Goal: Find contact information: Find contact information

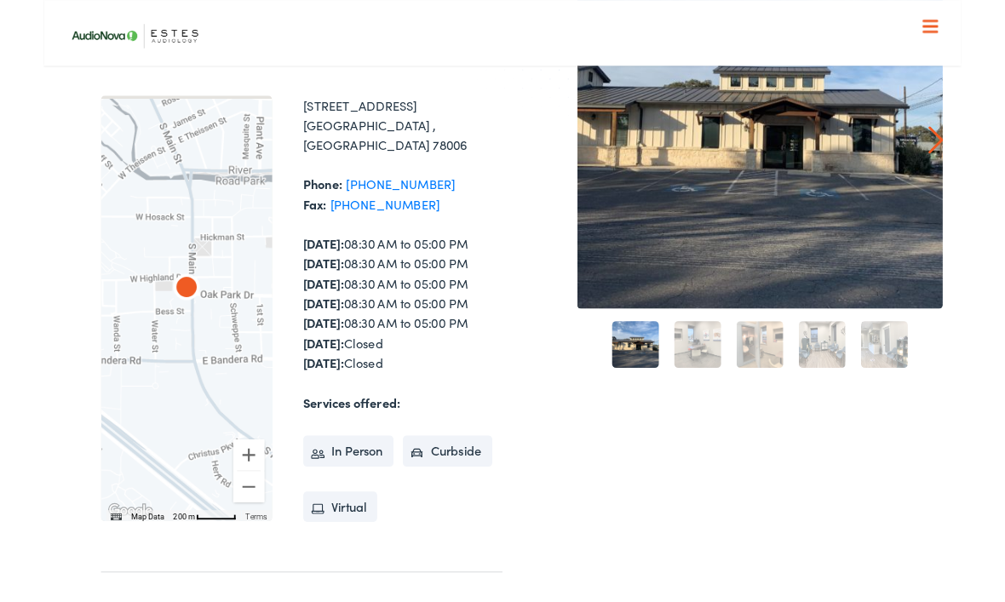
scroll to position [208, 0]
click at [394, 191] on link "[PHONE_NUMBER]" at bounding box center [391, 200] width 120 height 19
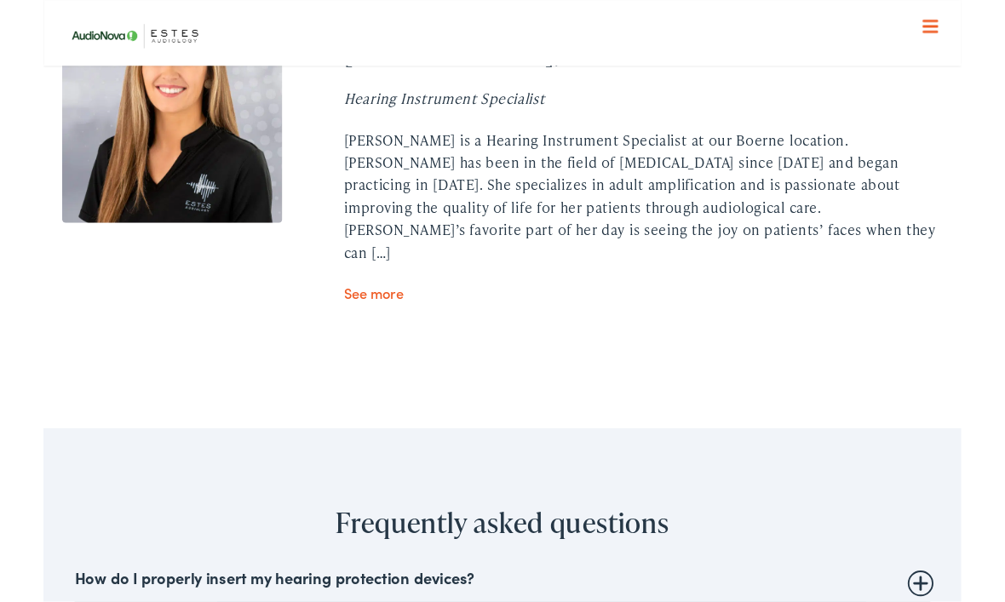
scroll to position [5321, 0]
click at [371, 309] on link "See more" at bounding box center [362, 319] width 66 height 21
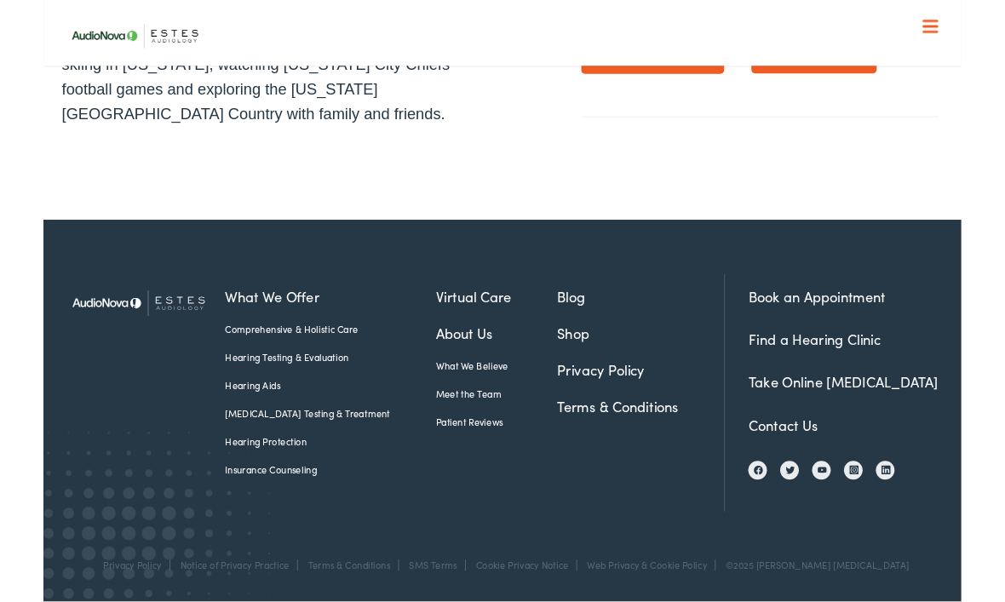
scroll to position [988, 0]
